Goal: Information Seeking & Learning: Learn about a topic

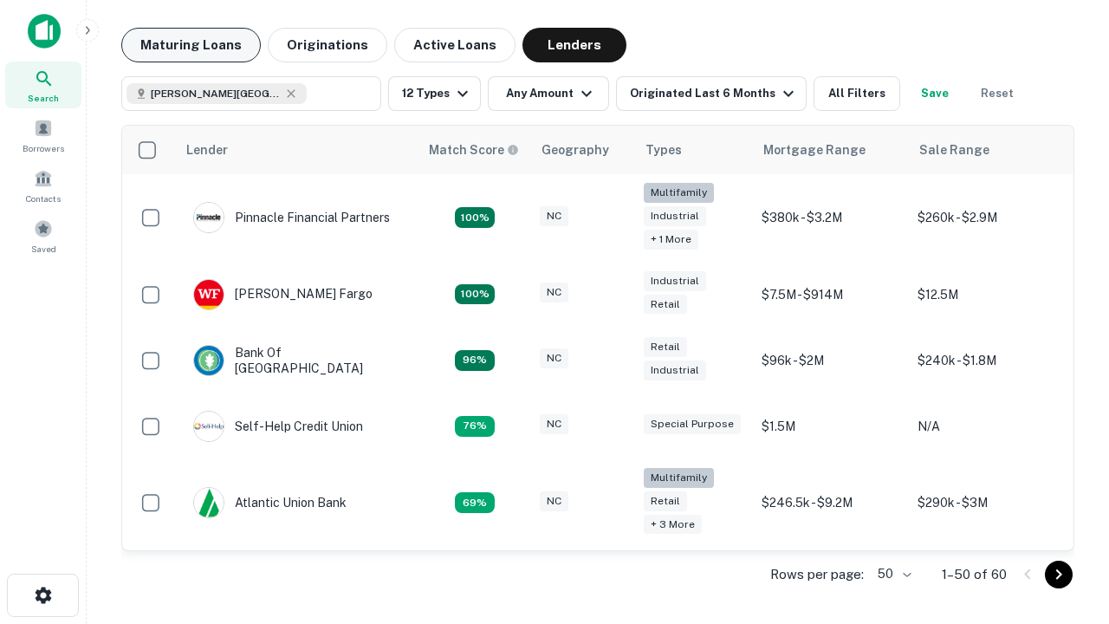
click at [191, 45] on button "Maturing Loans" at bounding box center [190, 45] width 139 height 35
